Goal: Task Accomplishment & Management: Manage account settings

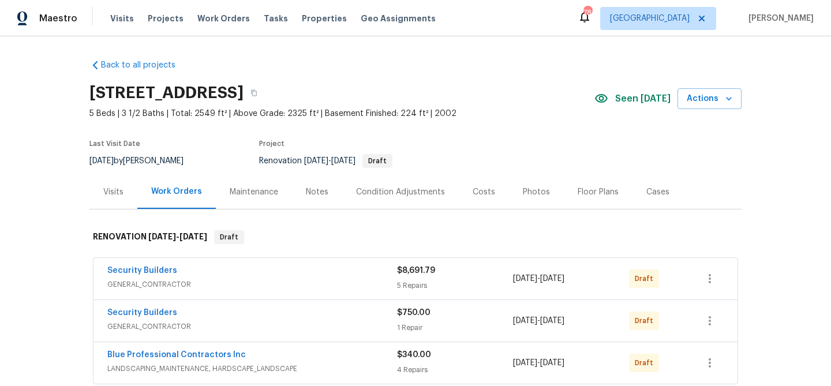
scroll to position [91, 0]
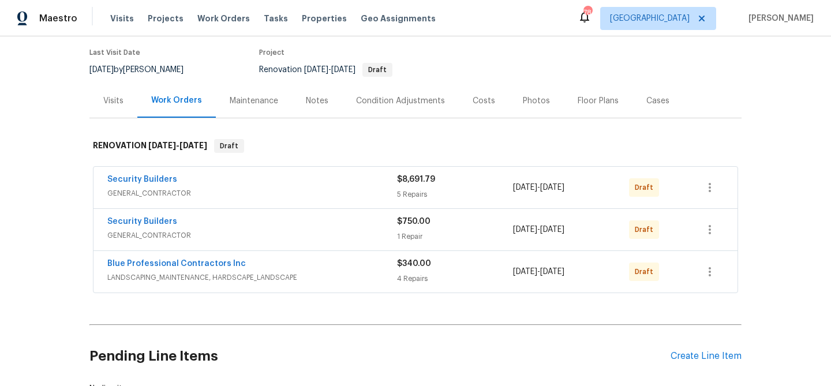
click at [306, 102] on div "Notes" at bounding box center [317, 101] width 23 height 12
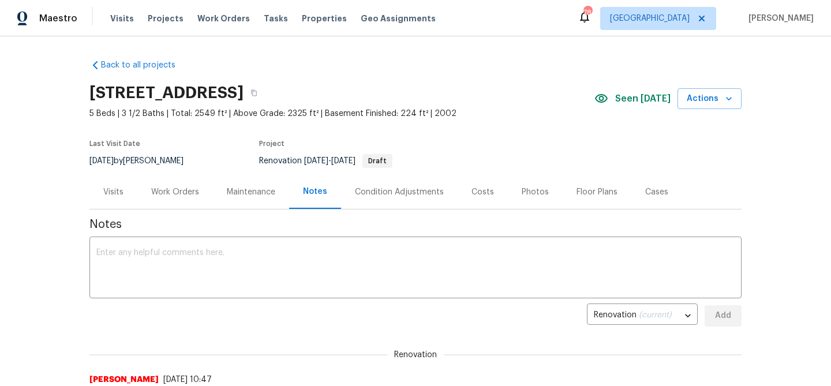
click at [406, 192] on div "Condition Adjustments" at bounding box center [399, 192] width 89 height 12
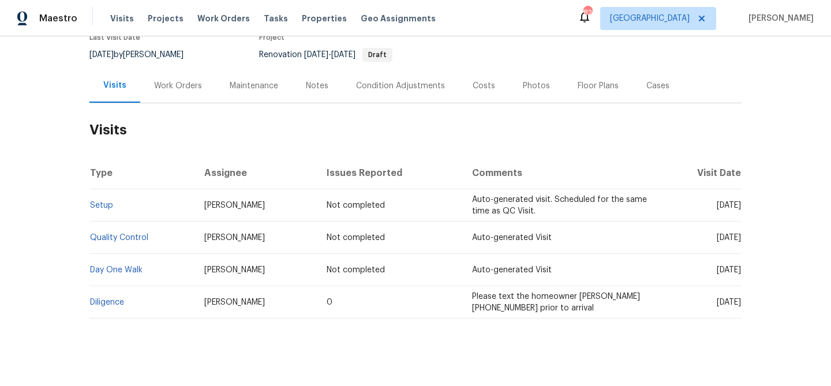
scroll to position [117, 0]
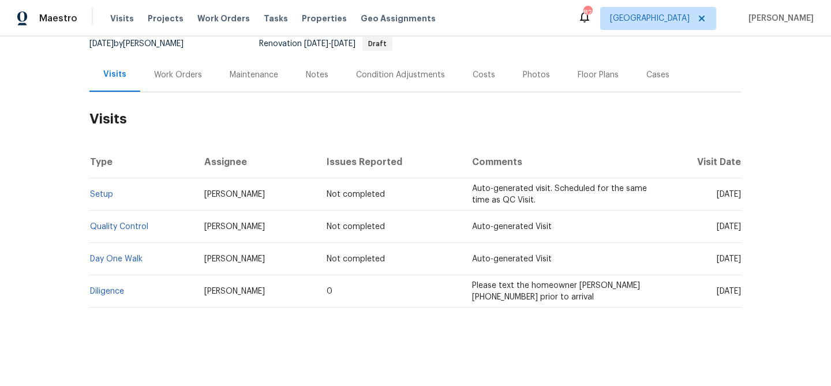
click at [316, 77] on div "Notes" at bounding box center [317, 75] width 23 height 12
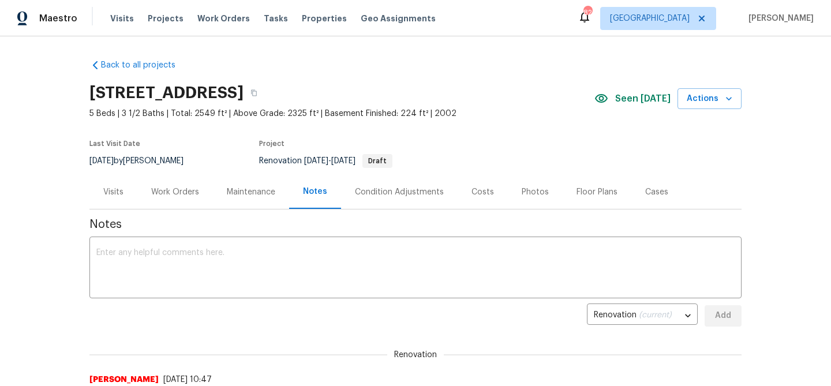
click at [113, 190] on div "Visits" at bounding box center [113, 192] width 20 height 12
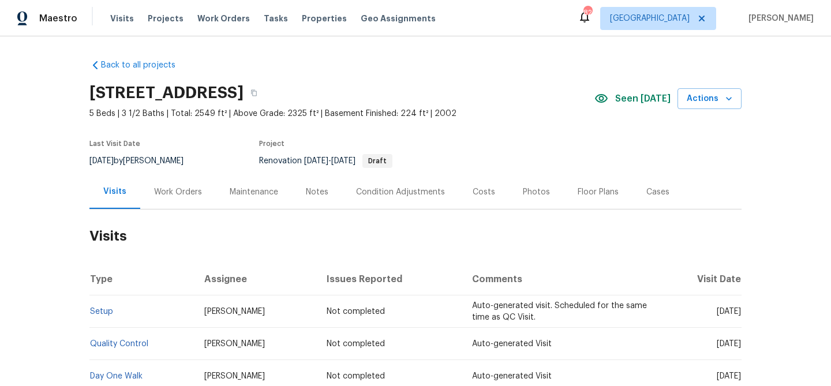
click at [166, 195] on div "Work Orders" at bounding box center [178, 192] width 48 height 12
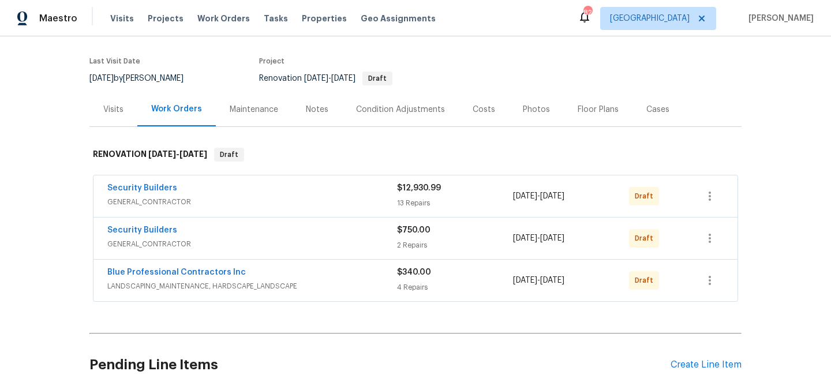
scroll to position [115, 0]
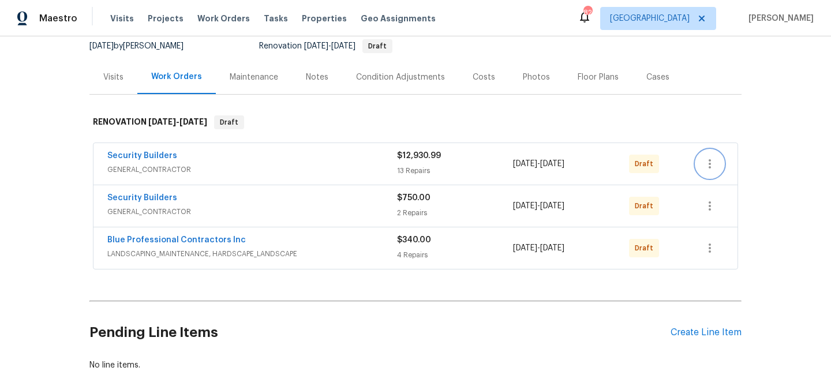
click at [715, 169] on icon "button" at bounding box center [710, 164] width 14 height 14
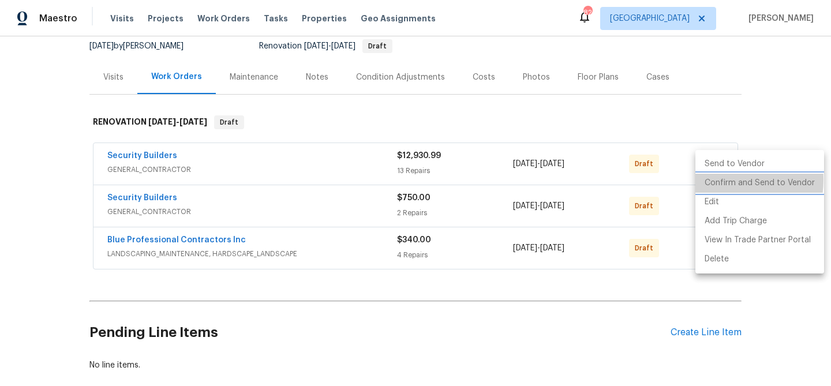
click at [715, 180] on li "Confirm and Send to Vendor" at bounding box center [760, 183] width 129 height 19
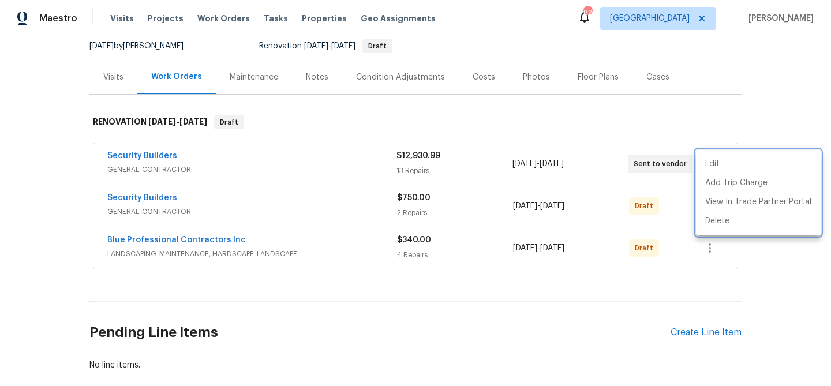
click at [656, 206] on div at bounding box center [415, 193] width 831 height 386
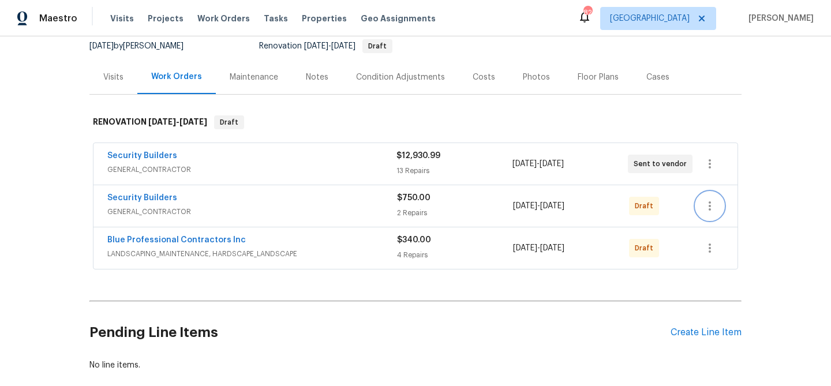
click at [710, 203] on icon "button" at bounding box center [710, 206] width 2 height 9
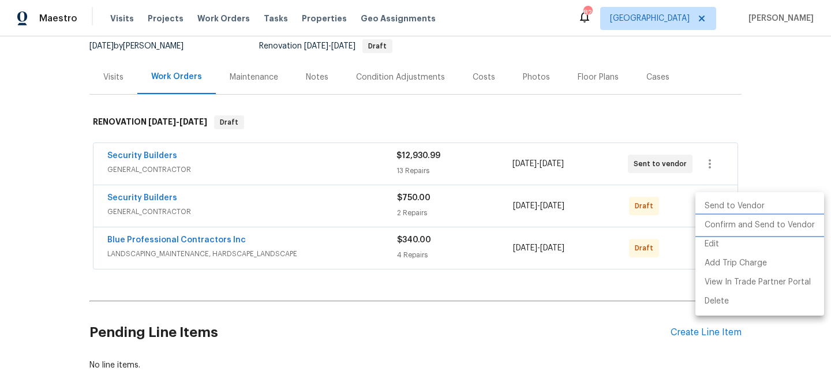
click at [713, 219] on li "Confirm and Send to Vendor" at bounding box center [760, 225] width 129 height 19
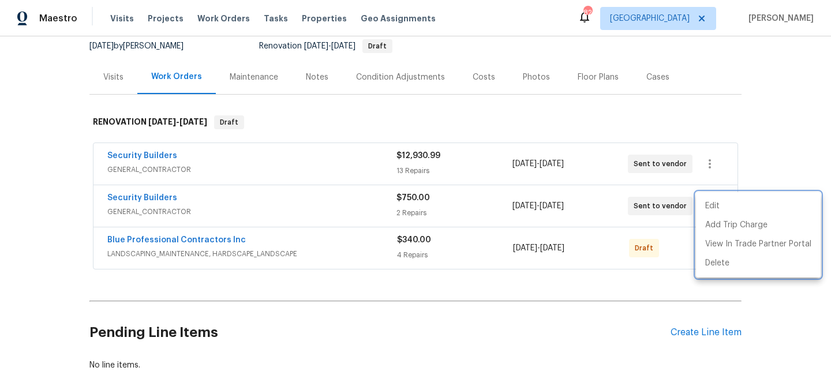
click at [684, 243] on div at bounding box center [415, 193] width 831 height 386
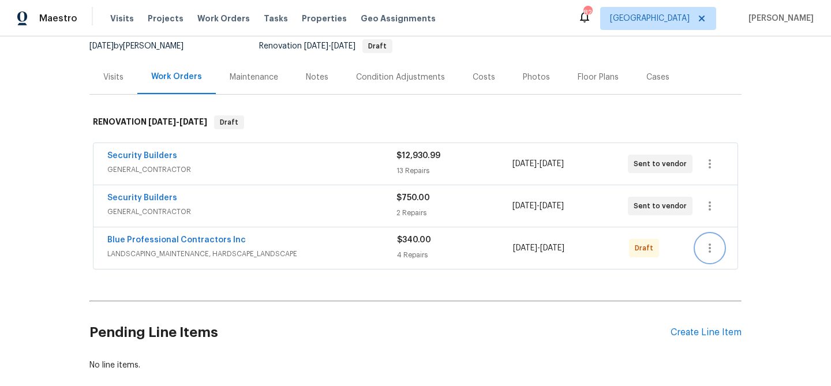
click at [710, 250] on icon "button" at bounding box center [710, 248] width 14 height 14
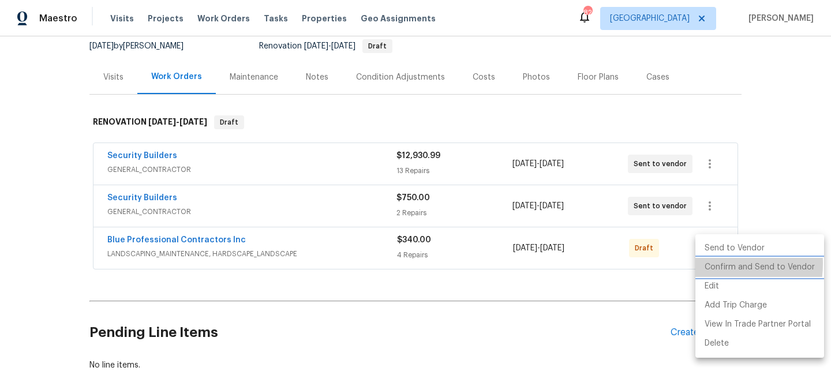
click at [711, 264] on li "Confirm and Send to Vendor" at bounding box center [760, 267] width 129 height 19
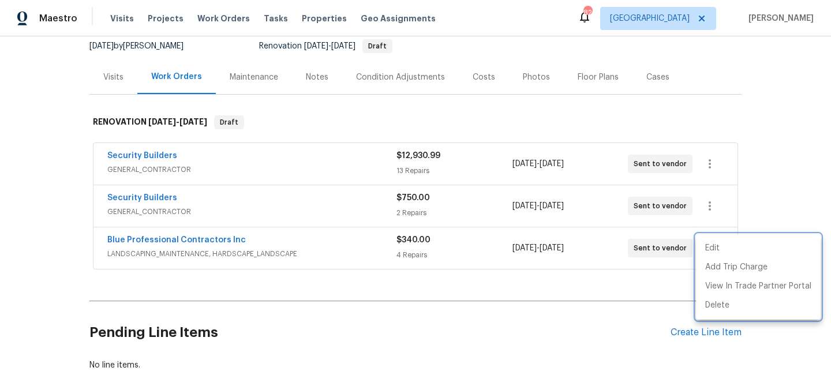
click at [596, 274] on div at bounding box center [415, 193] width 831 height 386
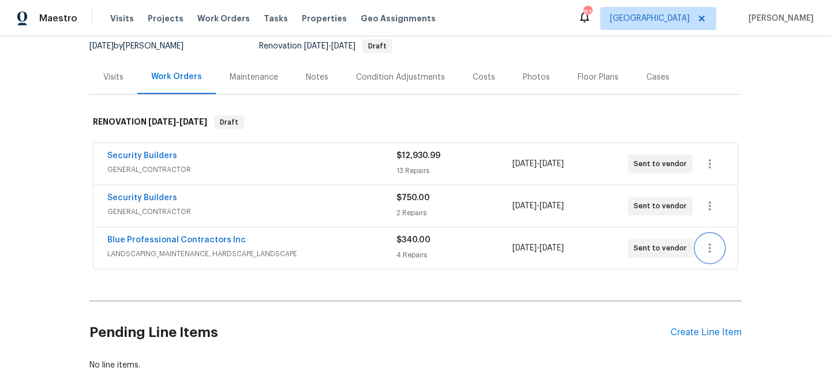
scroll to position [0, 0]
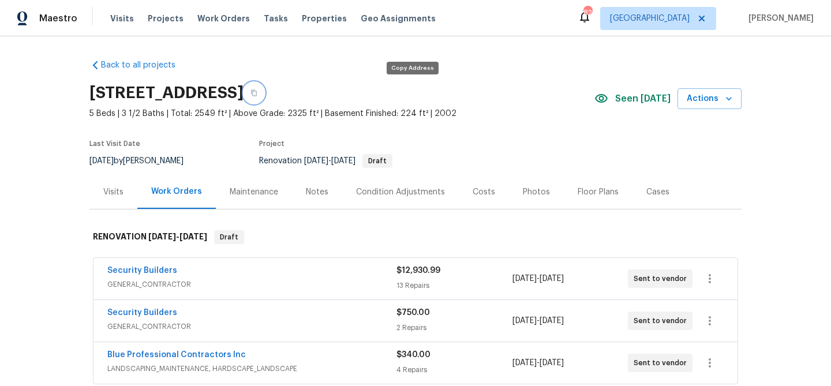
click at [258, 95] on icon "button" at bounding box center [254, 92] width 7 height 7
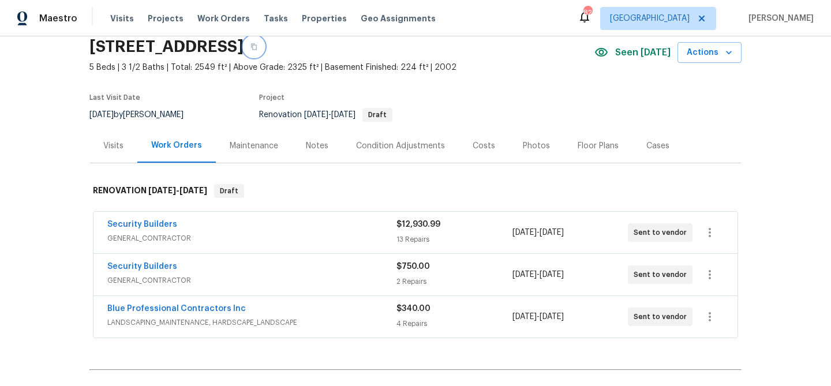
scroll to position [46, 0]
click at [166, 228] on link "Security Builders" at bounding box center [142, 225] width 70 height 8
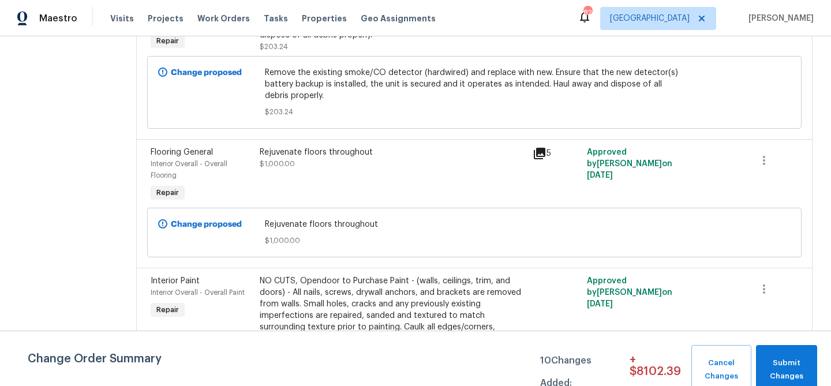
scroll to position [1588, 0]
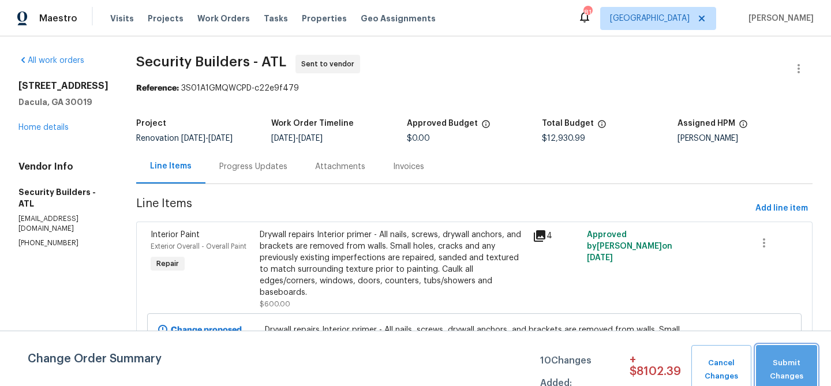
click at [794, 361] on span "Submit Changes" at bounding box center [787, 370] width 50 height 27
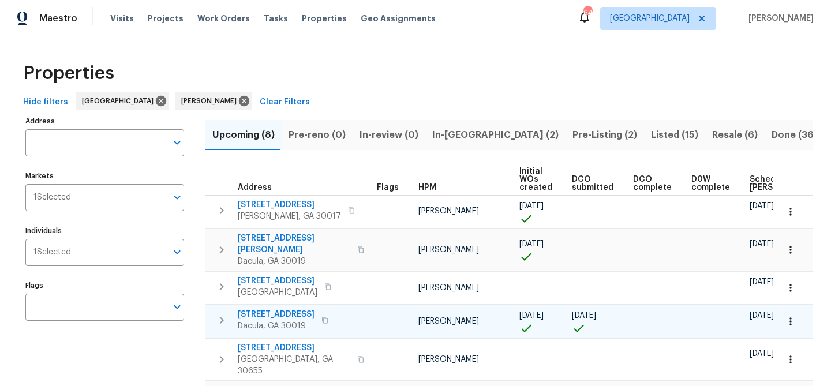
click at [262, 309] on span "2481 Merrion Park Ct" at bounding box center [276, 315] width 77 height 12
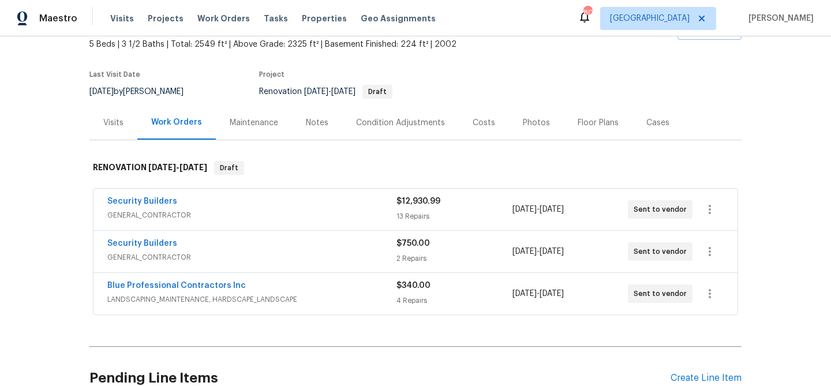
scroll to position [122, 0]
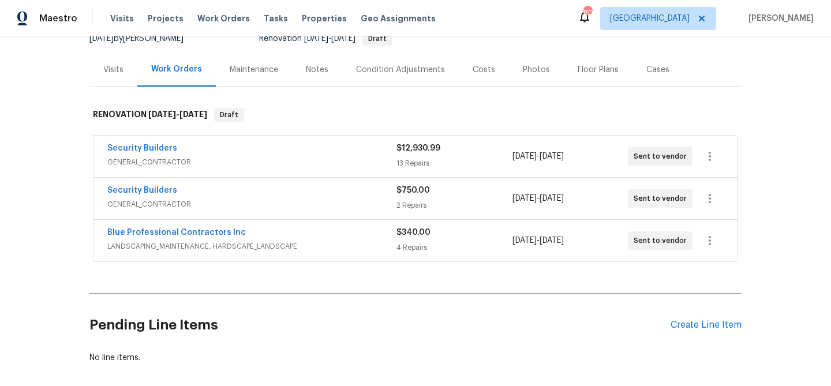
click at [313, 72] on div "Notes" at bounding box center [317, 70] width 23 height 12
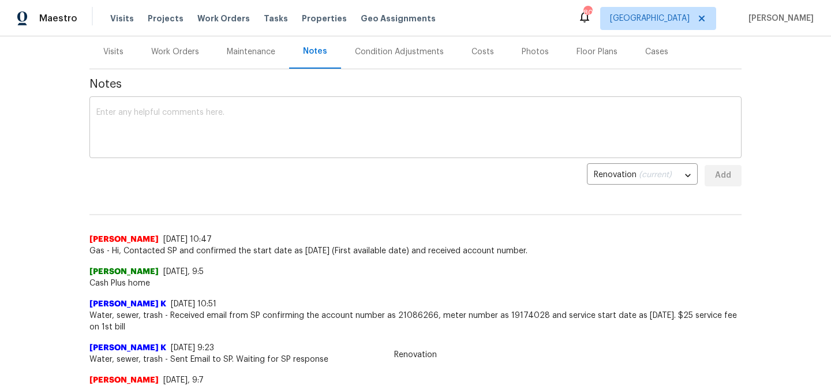
scroll to position [147, 0]
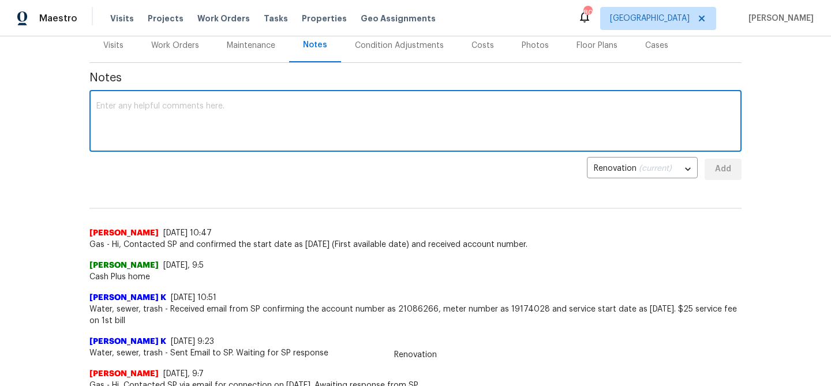
click at [212, 131] on textarea at bounding box center [415, 122] width 639 height 40
type textarea "D"
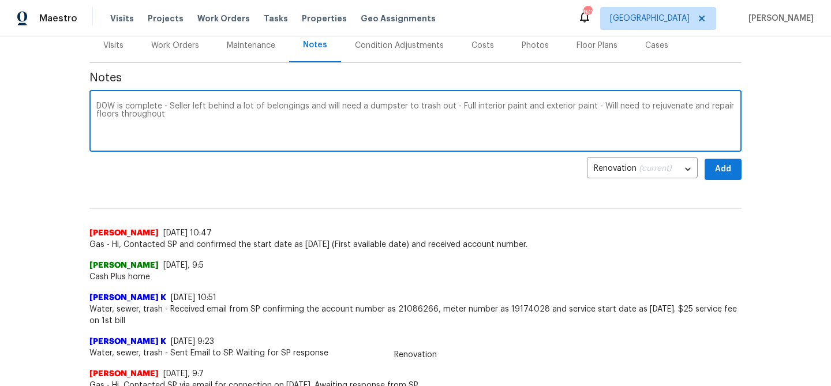
click at [190, 116] on textarea "D0W is complete - Seller left behind a lot of belongings and will need a dumpst…" at bounding box center [415, 122] width 639 height 40
type textarea "D0W is complete - Seller left behind a lot of belongings and will need a dumpst…"
click at [713, 171] on button "Add" at bounding box center [723, 169] width 37 height 21
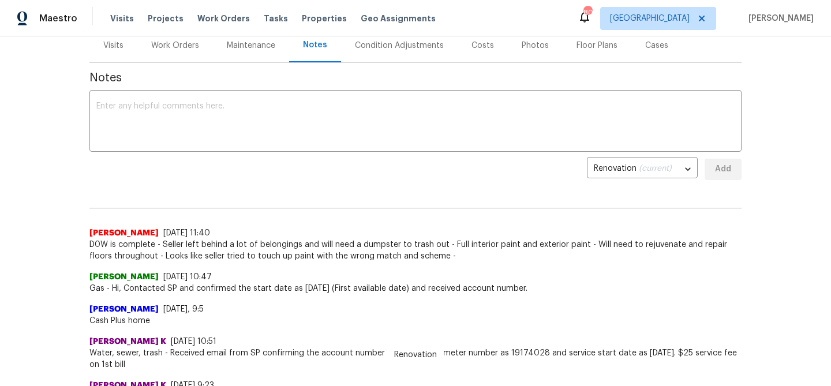
click at [445, 248] on span "D0W is complete - Seller left behind a lot of belongings and will need a dumpst…" at bounding box center [415, 250] width 652 height 23
